Goal: Task Accomplishment & Management: Use online tool/utility

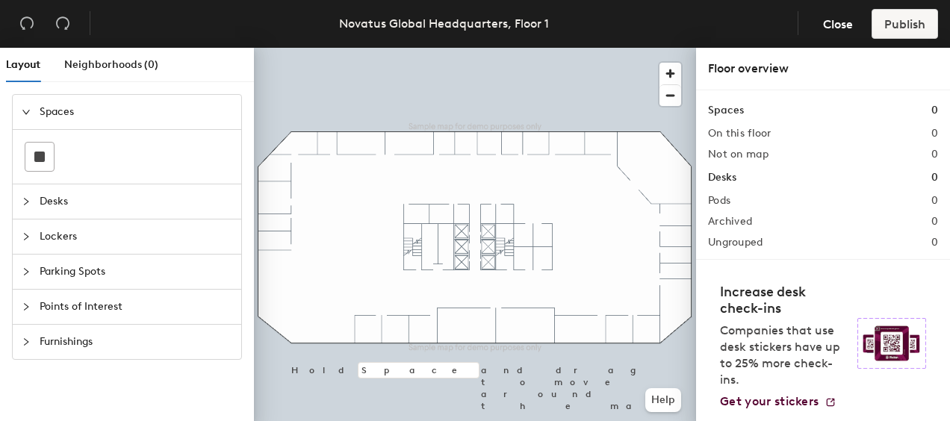
click at [46, 196] on span "Desks" at bounding box center [136, 201] width 193 height 34
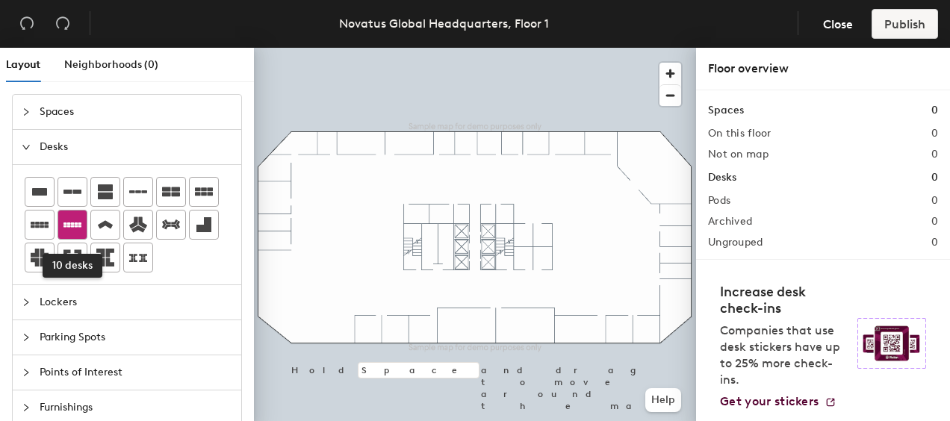
click at [75, 219] on icon at bounding box center [72, 225] width 18 height 18
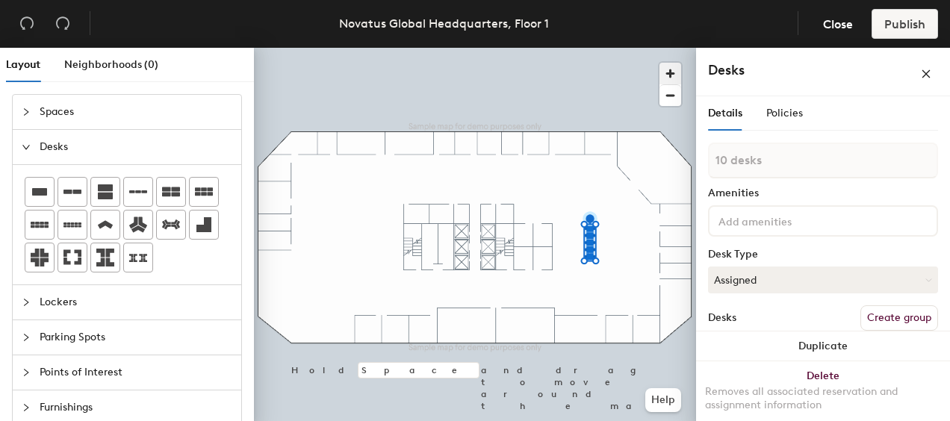
click at [667, 65] on span "button" at bounding box center [670, 74] width 22 height 22
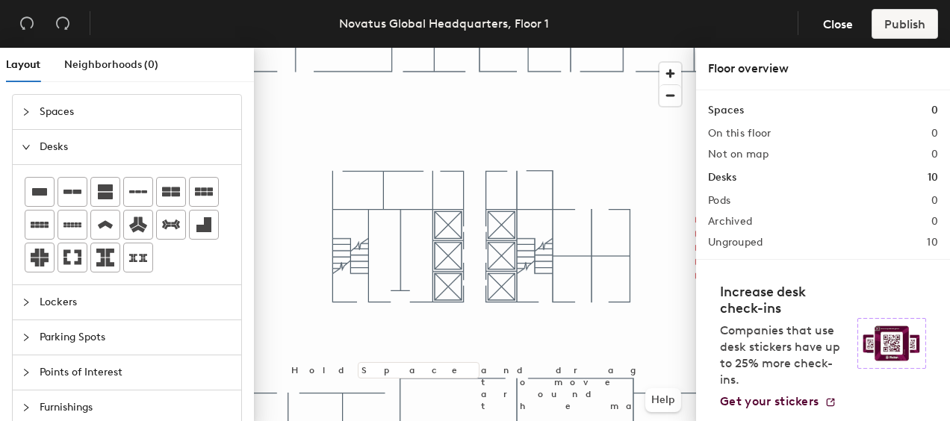
click at [245, 370] on div "Layout Neighborhoods (0) Spaces Desks Lockers Parking Spots Points of Interest …" at bounding box center [475, 237] width 950 height 379
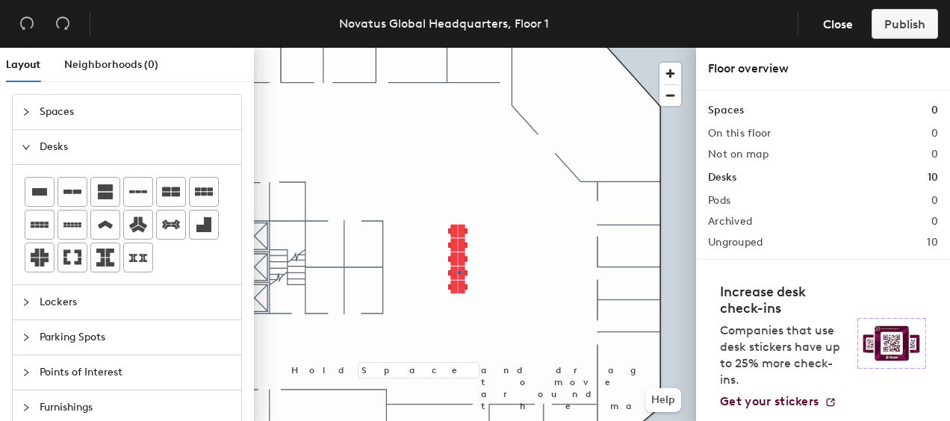
click at [455, 48] on div at bounding box center [475, 48] width 442 height 0
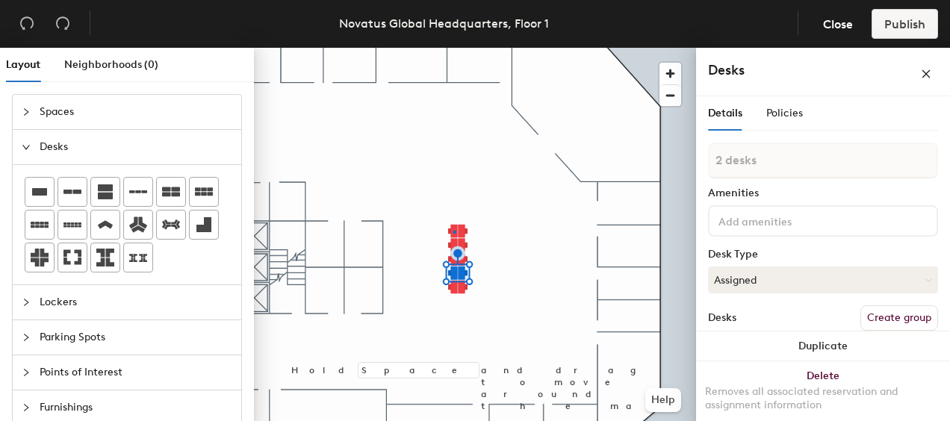
click at [453, 48] on div at bounding box center [475, 48] width 442 height 0
type input "1 desk"
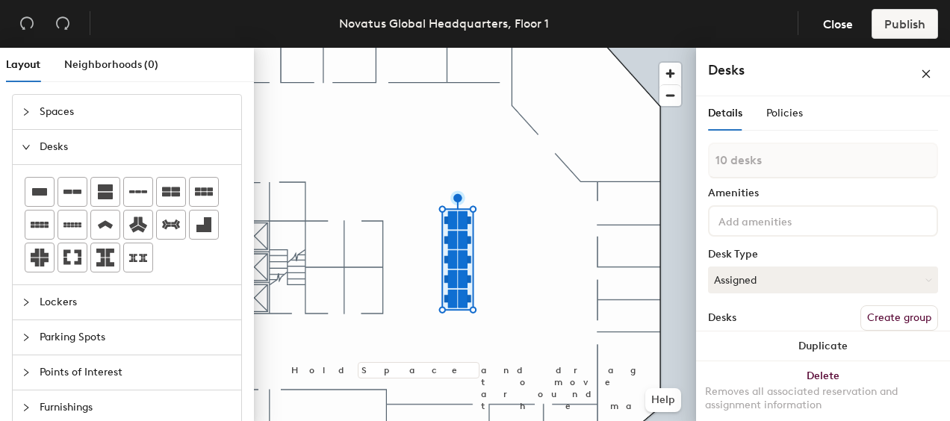
click at [72, 299] on span "Lockers" at bounding box center [136, 302] width 193 height 34
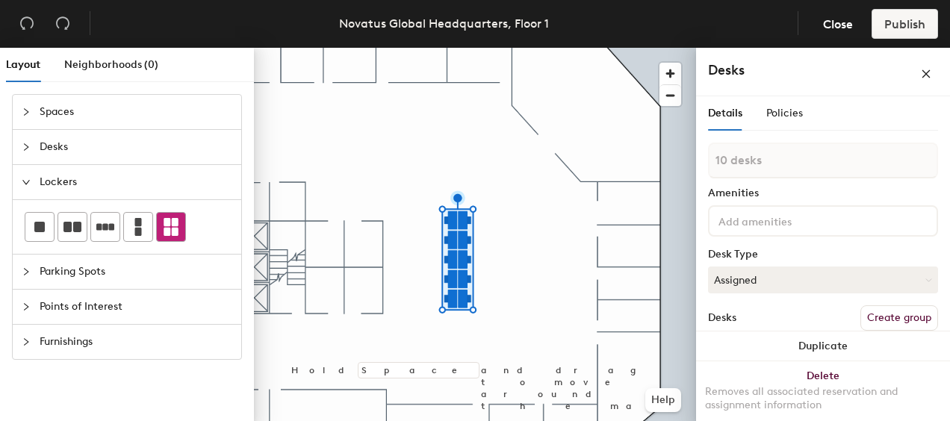
click at [163, 226] on icon at bounding box center [170, 227] width 15 height 18
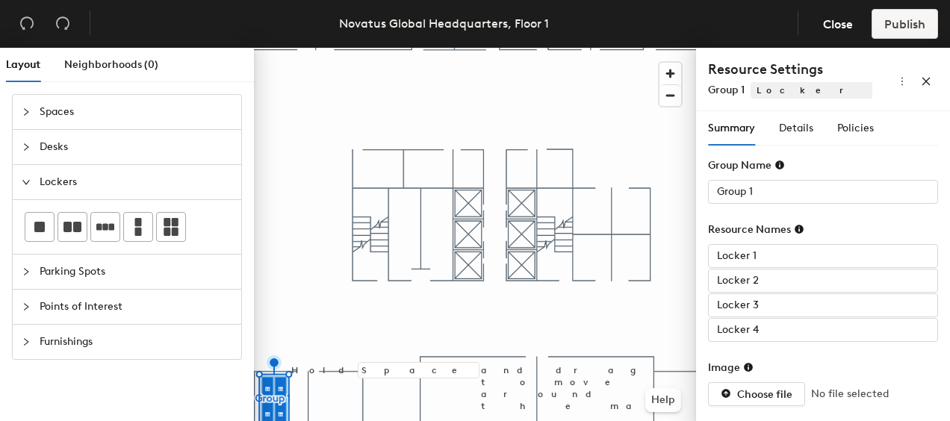
click at [27, 303] on icon "collapsed" at bounding box center [26, 306] width 4 height 7
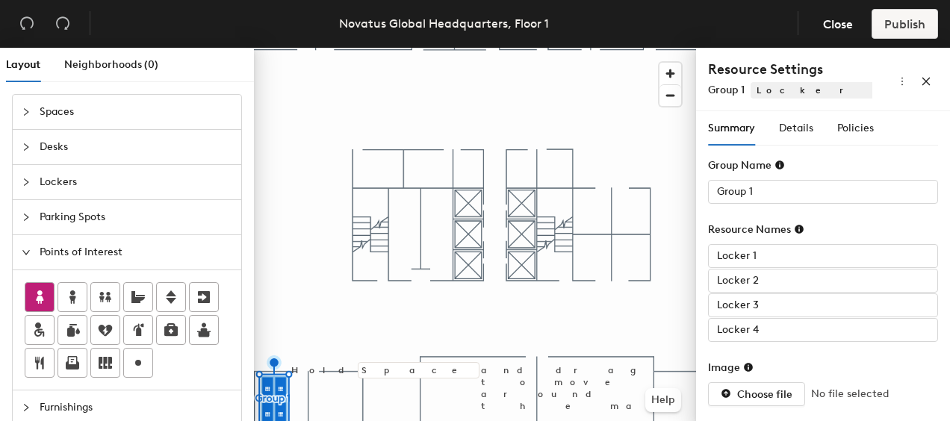
click at [46, 299] on icon at bounding box center [40, 297] width 18 height 18
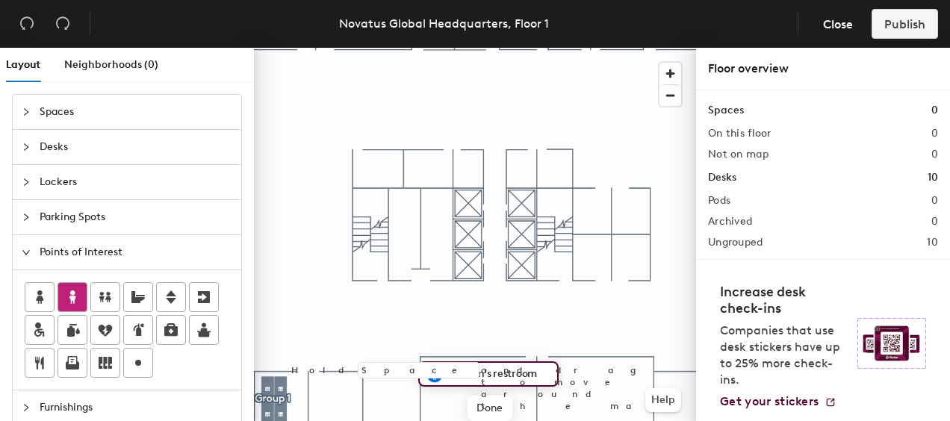
click at [75, 299] on icon at bounding box center [72, 297] width 18 height 18
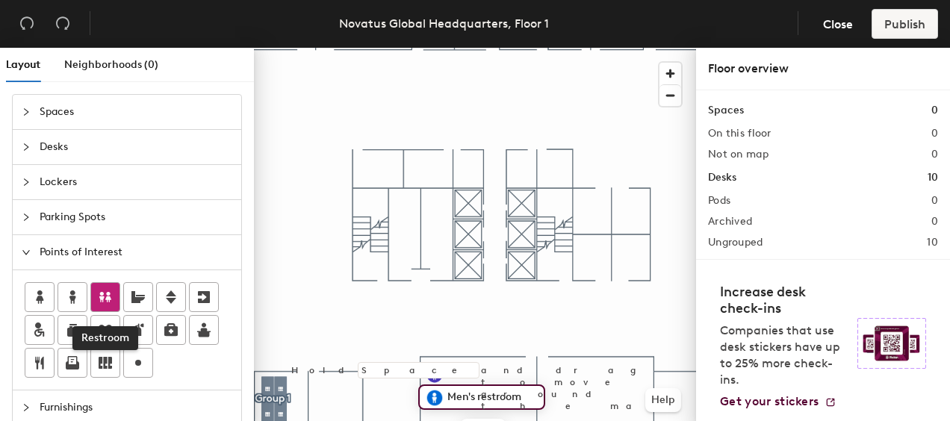
click at [106, 293] on icon at bounding box center [105, 297] width 12 height 10
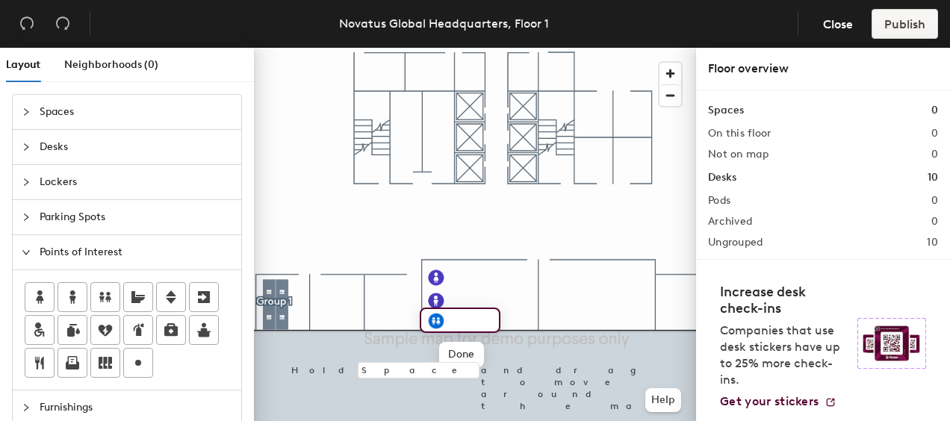
click at [399, 294] on div "Layout Neighborhoods (0) Spaces Desks Lockers Parking Spots Points of Interest …" at bounding box center [475, 237] width 950 height 379
drag, startPoint x: 52, startPoint y: 317, endPoint x: 222, endPoint y: 297, distance: 172.1
click at [453, 48] on div at bounding box center [475, 48] width 442 height 0
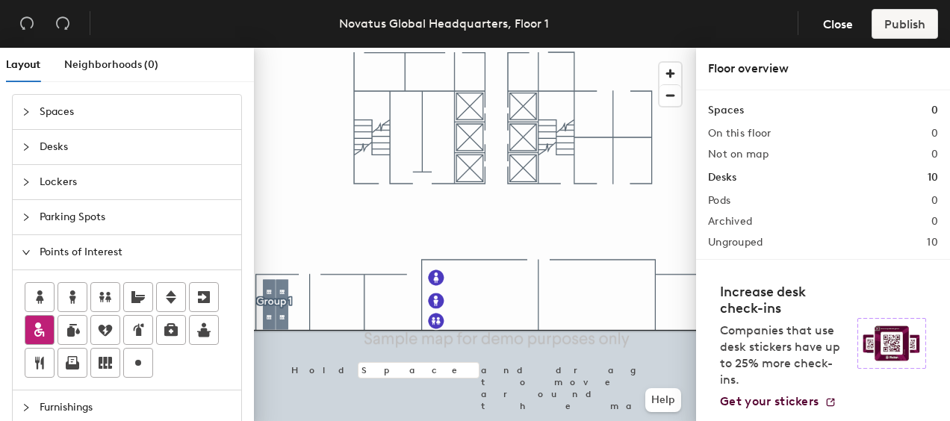
click at [42, 331] on icon at bounding box center [40, 333] width 7 height 8
click at [558, 274] on div "Layout Neighborhoods (0) Spaces Desks Lockers Parking Spots Points of Interest …" at bounding box center [475, 237] width 950 height 379
click at [667, 287] on div "Layout Neighborhoods (0) Spaces Desks Lockers Parking Spots Points of Interest …" at bounding box center [475, 237] width 950 height 379
drag, startPoint x: 38, startPoint y: 361, endPoint x: 160, endPoint y: 197, distance: 203.8
click at [173, 184] on div "Spaces Desks Lockers Parking Spots Points of Interest Furnishings" at bounding box center [127, 259] width 230 height 331
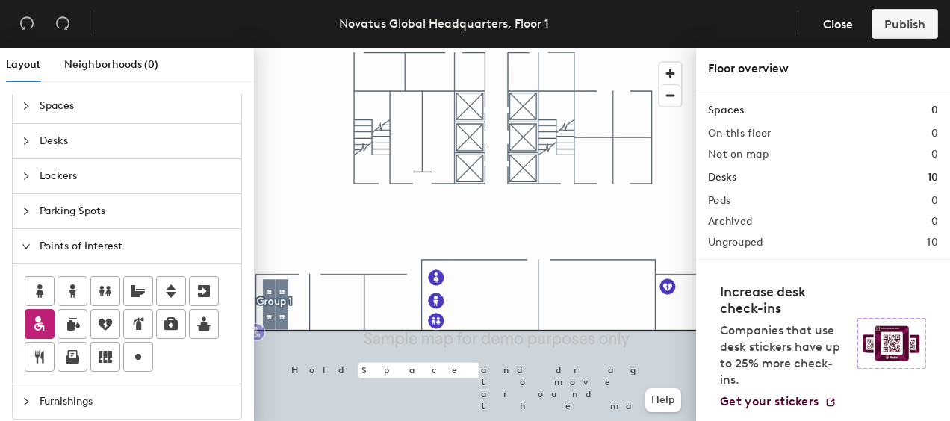
scroll to position [7, 0]
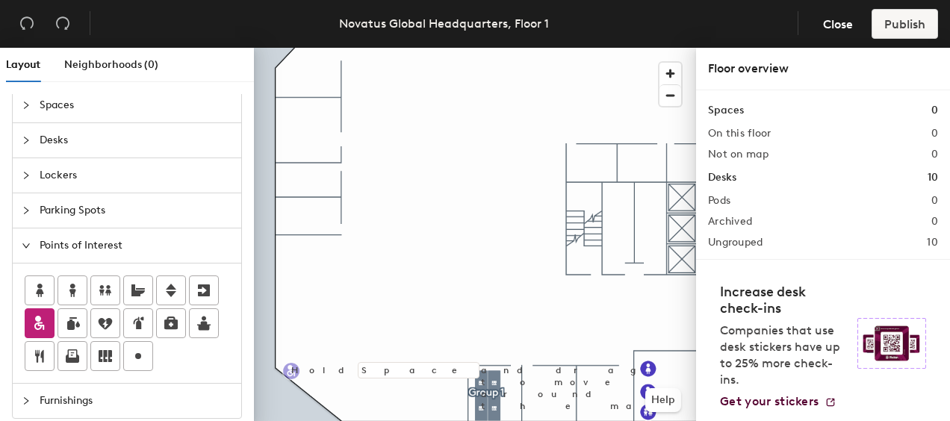
click at [296, 257] on div "Layout Neighborhoods (0) Spaces Desks Lockers Parking Spots Points of Interest …" at bounding box center [475, 237] width 950 height 379
click at [296, 281] on div "Layout Neighborhoods (0) Spaces Desks Lockers Parking Spots Points of Interest …" at bounding box center [475, 237] width 950 height 379
click at [205, 324] on icon at bounding box center [203, 324] width 13 height 14
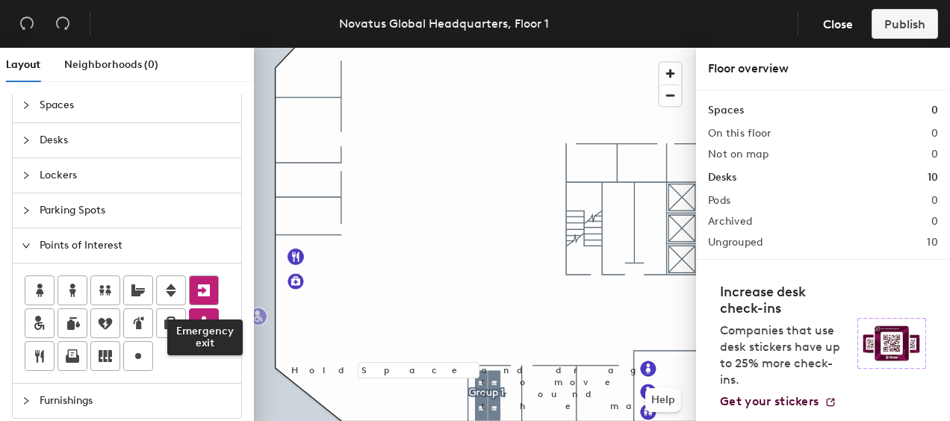
click at [211, 300] on div "Layout Neighborhoods (0) Spaces Desks Lockers Parking Spots Points of Interest …" at bounding box center [475, 237] width 950 height 379
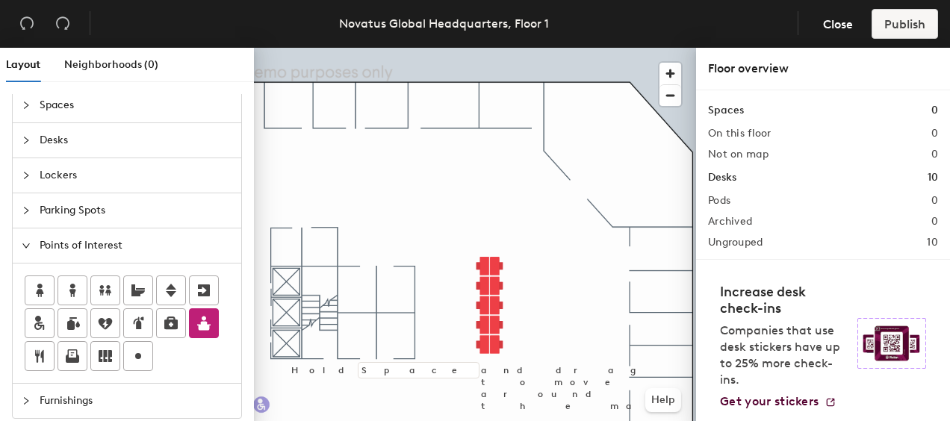
click at [615, 143] on div "Layout Neighborhoods (0) Spaces Desks Lockers Parking Spots Points of Interest …" at bounding box center [475, 237] width 950 height 379
click at [30, 393] on div at bounding box center [31, 401] width 18 height 16
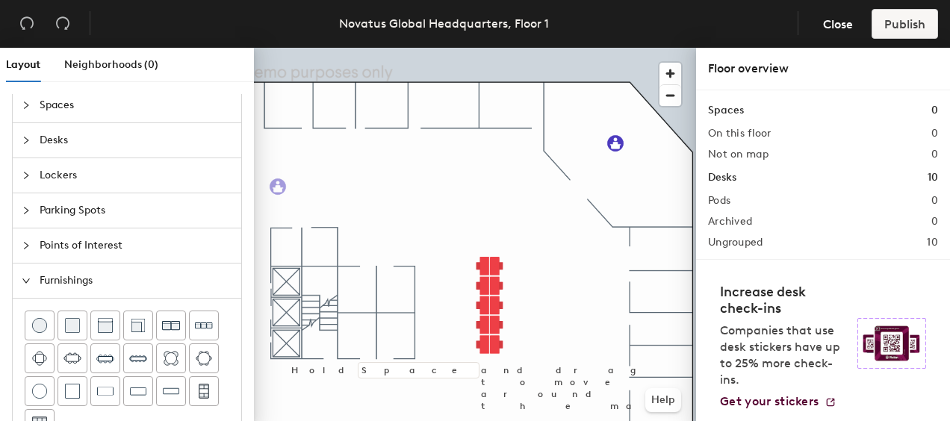
click at [649, 183] on div "Layout Neighborhoods (0) Spaces Desks Lockers Parking Spots Points of Interest …" at bounding box center [475, 237] width 950 height 379
drag, startPoint x: 201, startPoint y: 357, endPoint x: 227, endPoint y: 331, distance: 36.4
click at [676, 48] on div at bounding box center [475, 48] width 442 height 0
click at [688, 217] on span "Delete" at bounding box center [699, 222] width 52 height 25
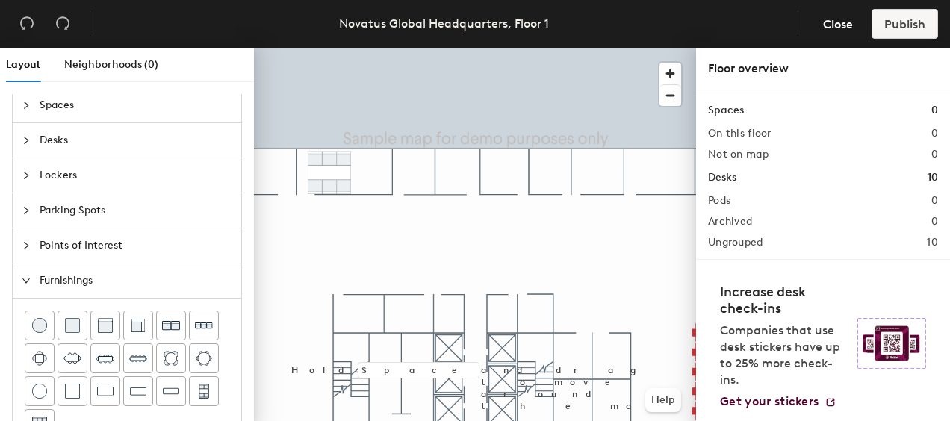
click at [343, 170] on div "Layout Neighborhoods (0) Spaces Desks Lockers Parking Spots Points of Interest …" at bounding box center [475, 237] width 950 height 379
click at [37, 417] on img at bounding box center [39, 424] width 15 height 15
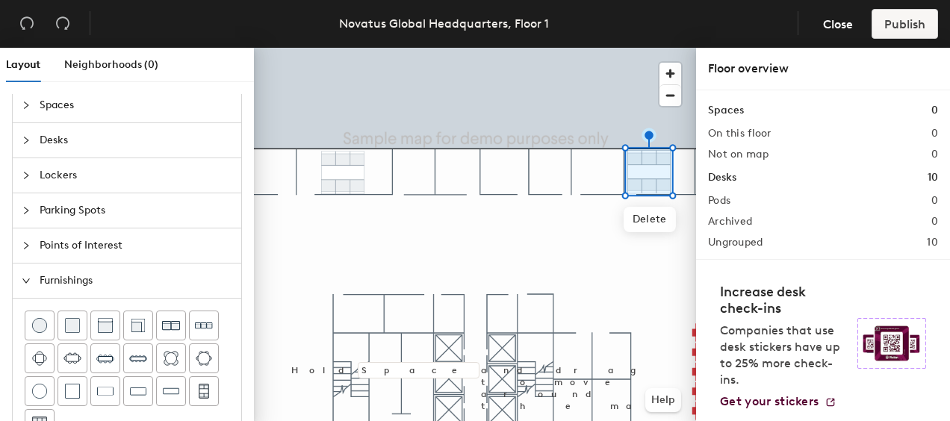
click at [24, 143] on icon "collapsed" at bounding box center [26, 140] width 9 height 9
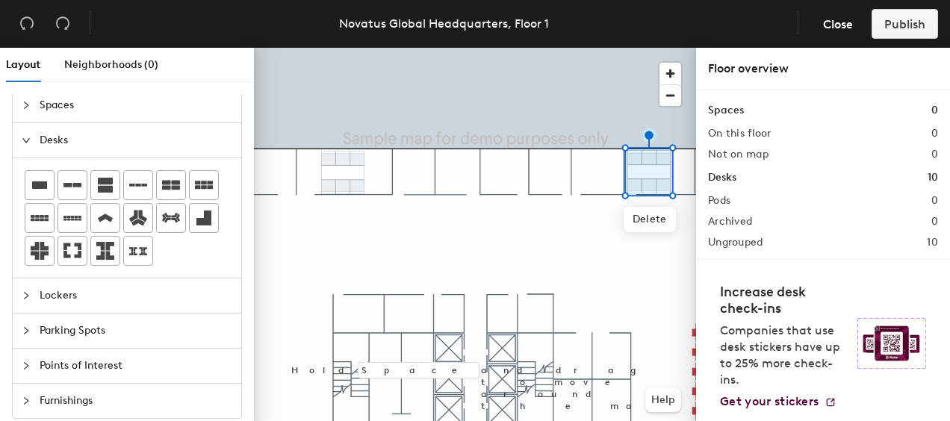
click at [23, 104] on icon "collapsed" at bounding box center [26, 105] width 9 height 9
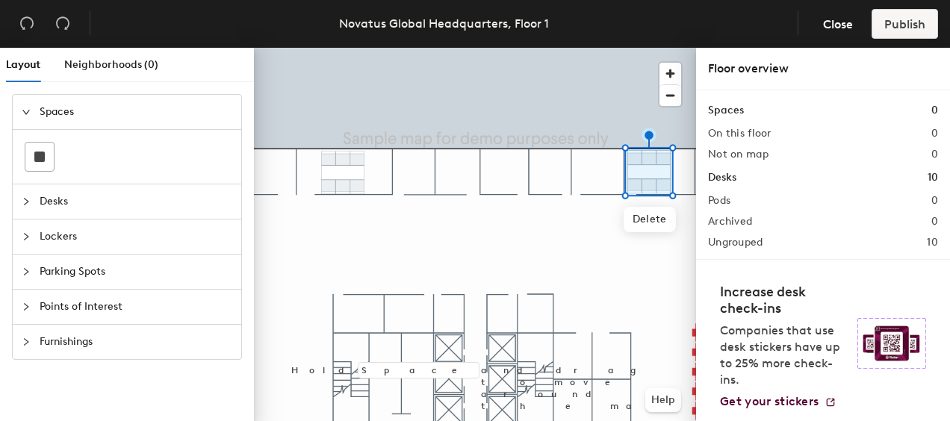
click at [413, 170] on div "Layout Neighborhoods (0) Spaces Desks Lockers Parking Spots Points of Interest …" at bounding box center [475, 237] width 950 height 379
click at [417, 176] on div "Layout Neighborhoods (0) Spaces Desks Lockers Parking Spots Points of Interest …" at bounding box center [475, 237] width 950 height 379
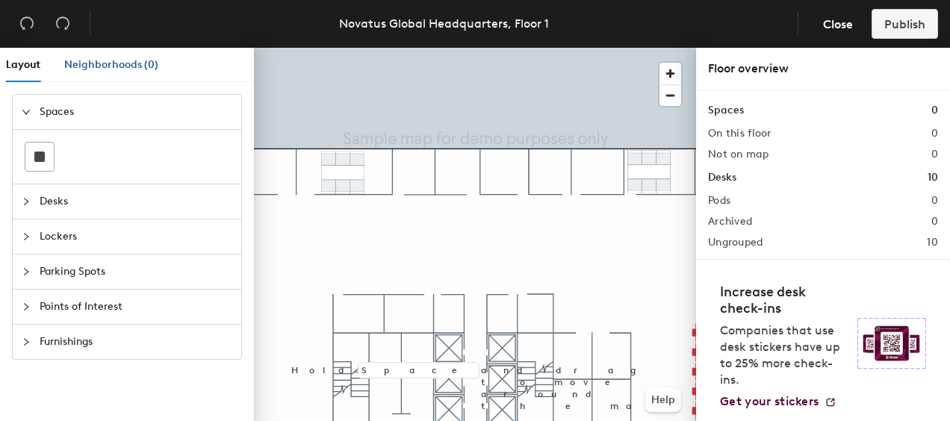
click at [102, 61] on span "Neighborhoods (0)" at bounding box center [111, 64] width 94 height 13
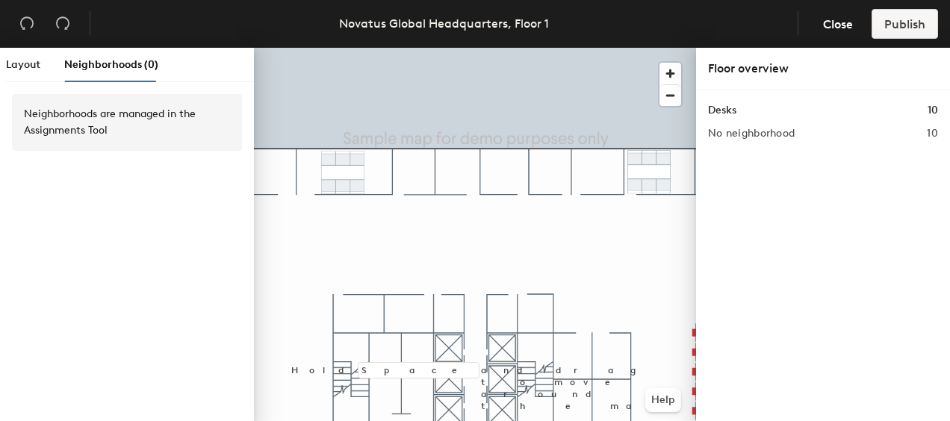
click at [850, 155] on div "Desks 10 No neighborhood 10" at bounding box center [823, 258] width 254 height 337
click at [33, 72] on div "Layout" at bounding box center [23, 65] width 34 height 16
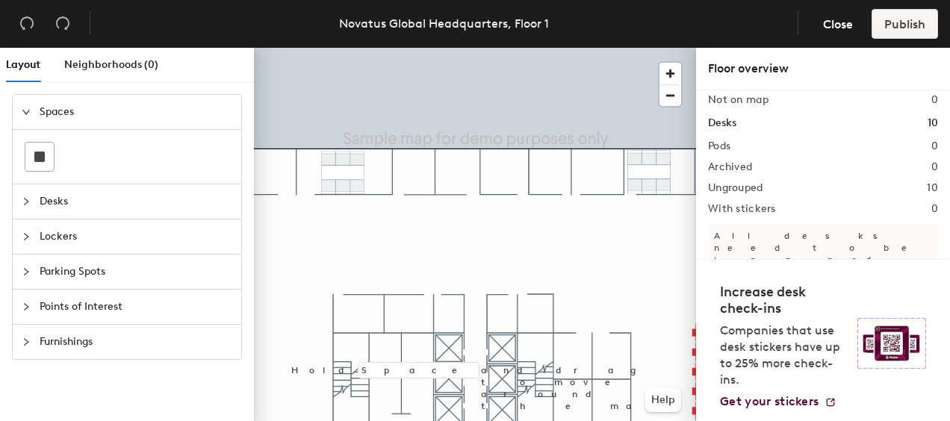
scroll to position [146, 0]
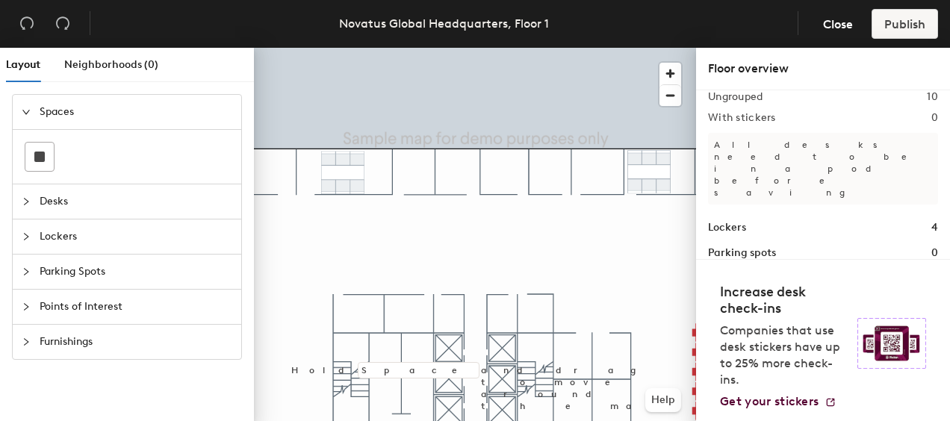
click at [694, 48] on div at bounding box center [475, 48] width 442 height 0
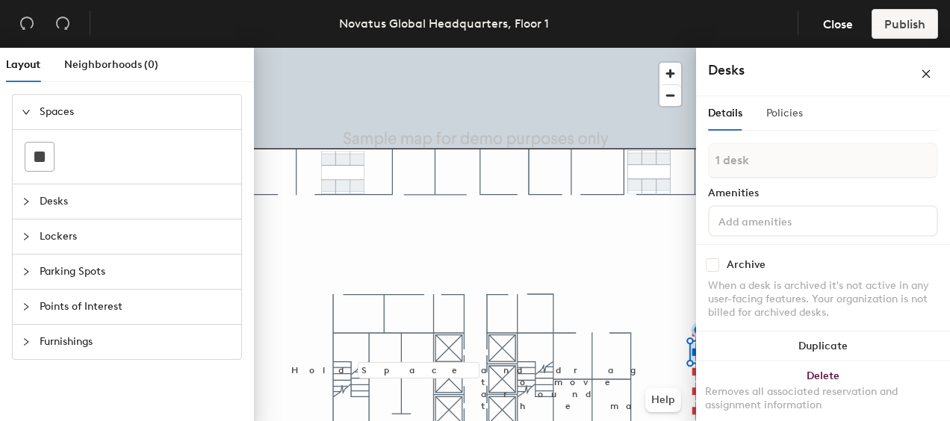
click at [782, 106] on div "Policies" at bounding box center [784, 113] width 37 height 34
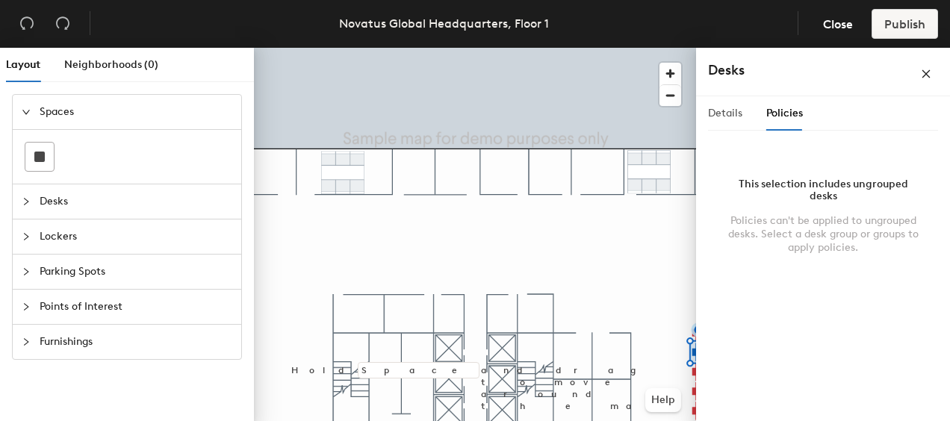
click at [733, 122] on div "Details" at bounding box center [725, 113] width 34 height 34
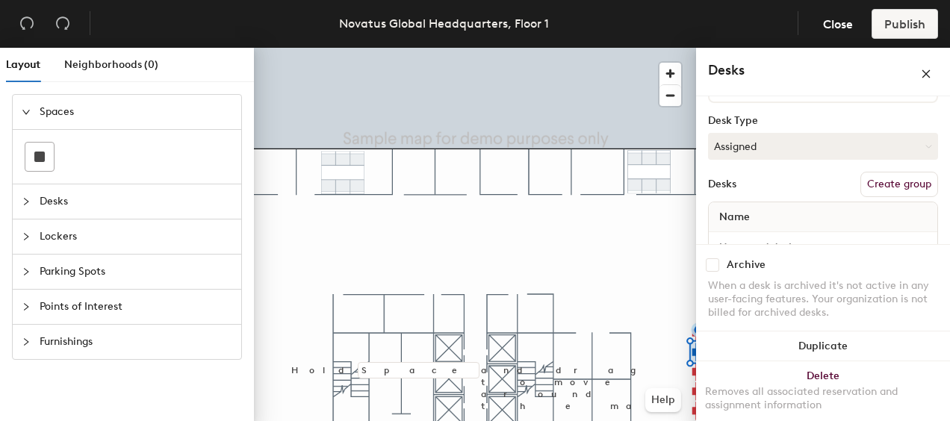
scroll to position [130, 0]
click at [923, 151] on icon at bounding box center [926, 150] width 7 height 7
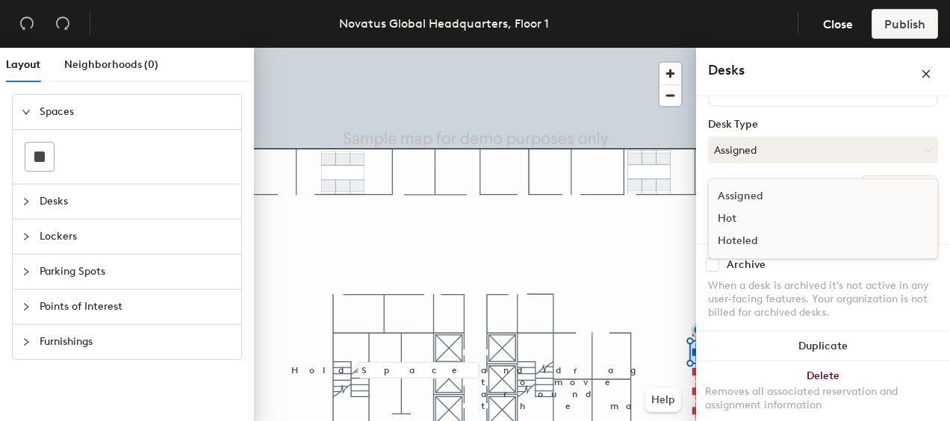
click at [744, 240] on div "Hoteled" at bounding box center [782, 241] width 149 height 22
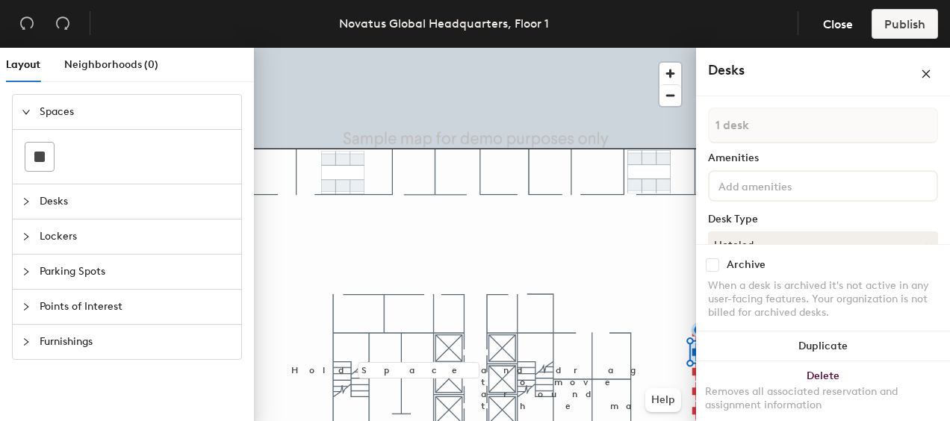
scroll to position [0, 0]
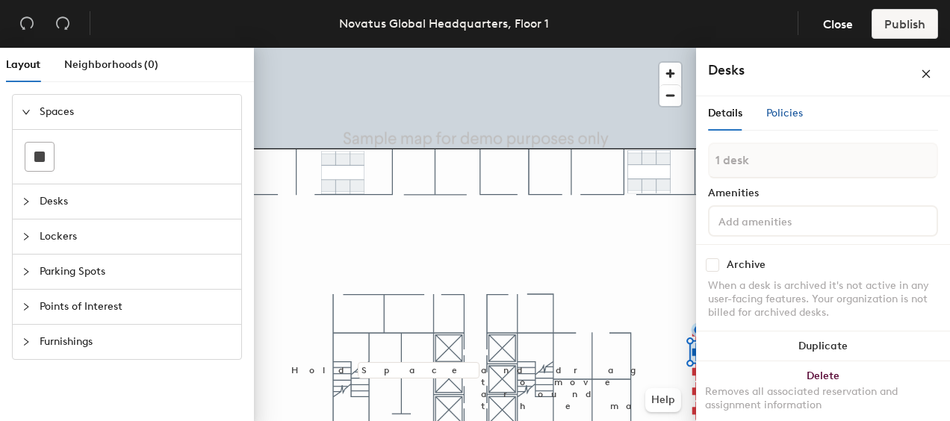
click at [793, 112] on span "Policies" at bounding box center [784, 113] width 37 height 13
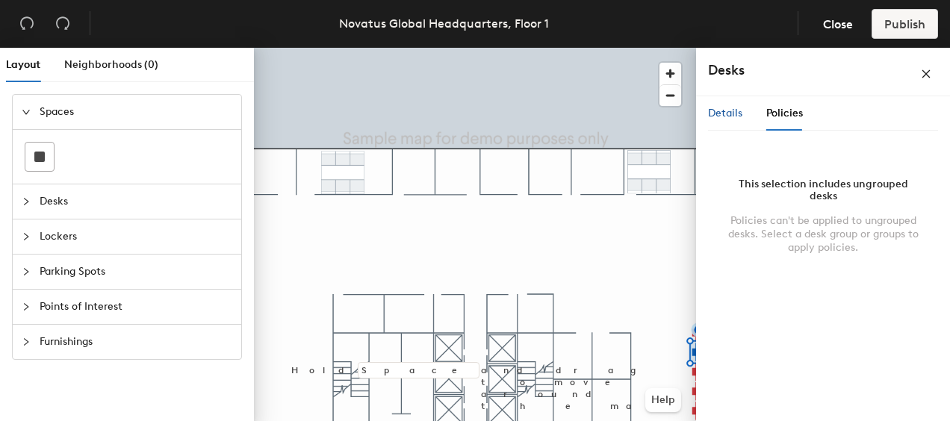
click at [719, 110] on span "Details" at bounding box center [725, 113] width 34 height 13
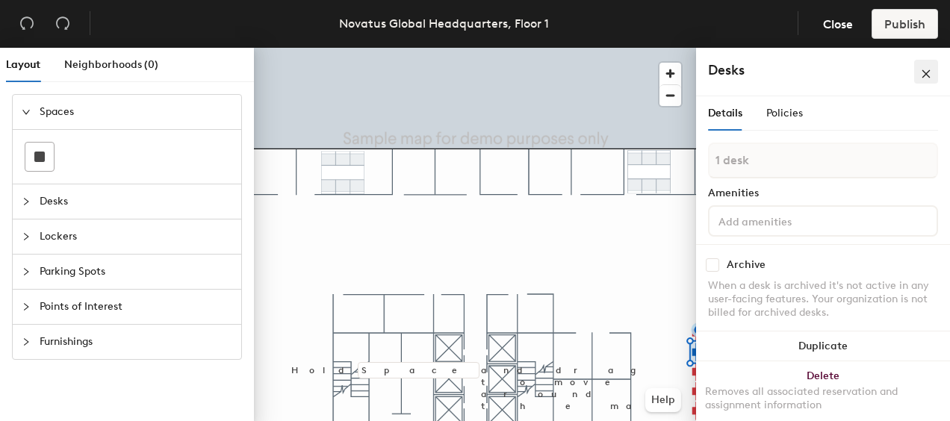
click at [929, 75] on icon "close" at bounding box center [926, 74] width 10 height 10
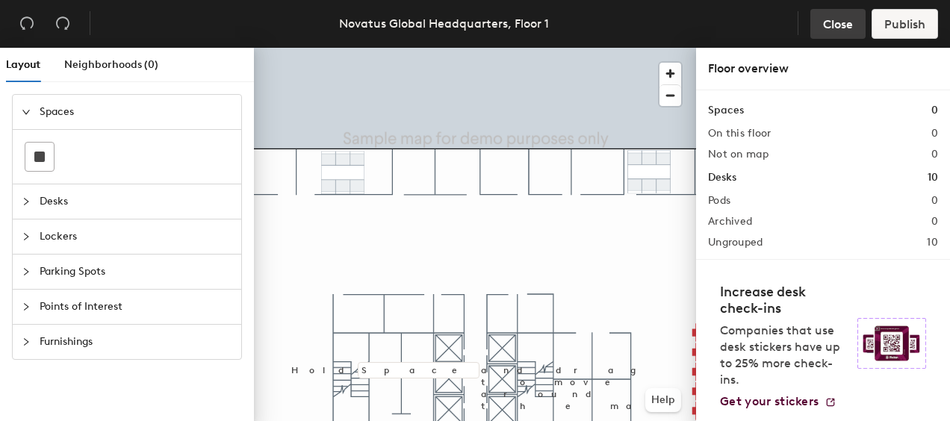
click at [821, 20] on button "Close" at bounding box center [837, 24] width 55 height 30
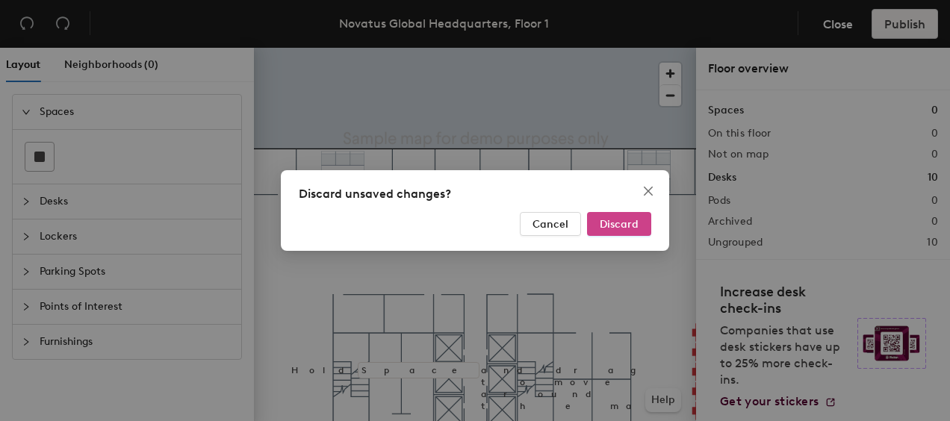
click at [617, 225] on span "Discard" at bounding box center [618, 224] width 39 height 13
